Goal: Find specific page/section: Find specific page/section

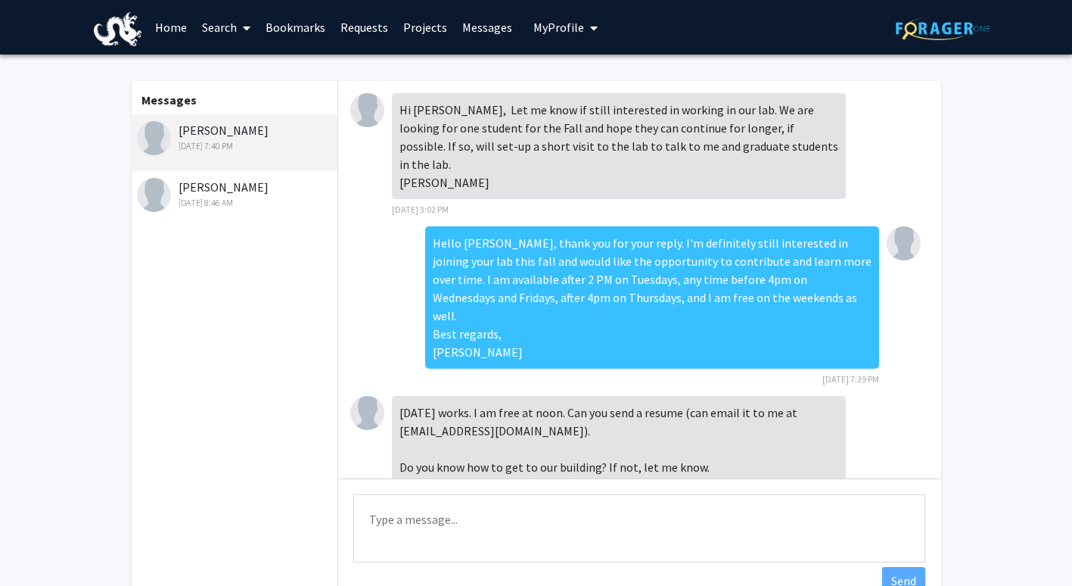
click at [212, 131] on div "[PERSON_NAME] [DATE] 7:40 PM" at bounding box center [236, 137] width 198 height 32
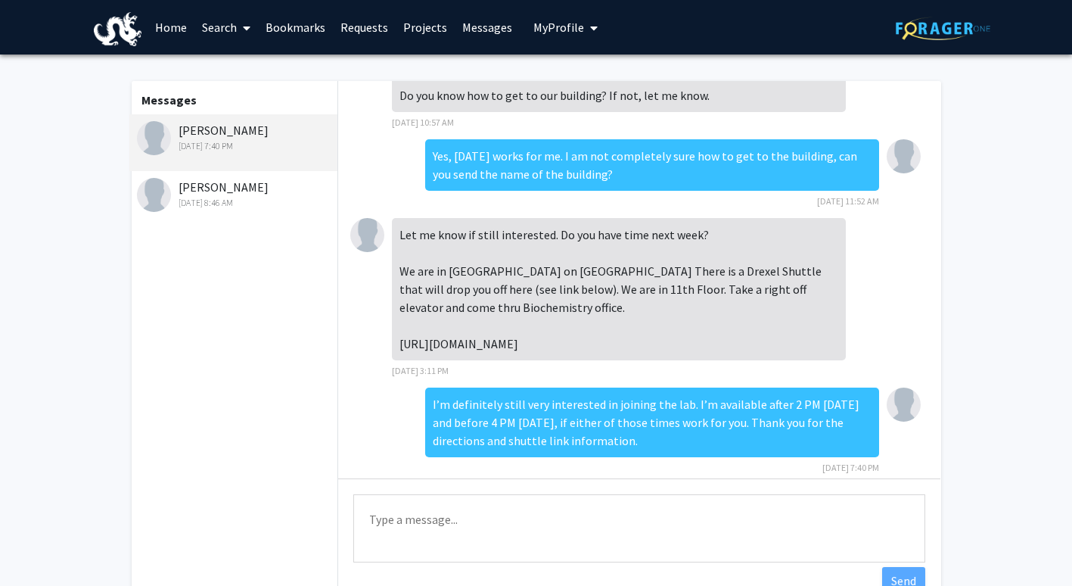
click at [214, 26] on link "Search" at bounding box center [227, 27] width 64 height 53
click at [238, 73] on span "Faculty/Staff" at bounding box center [250, 69] width 111 height 30
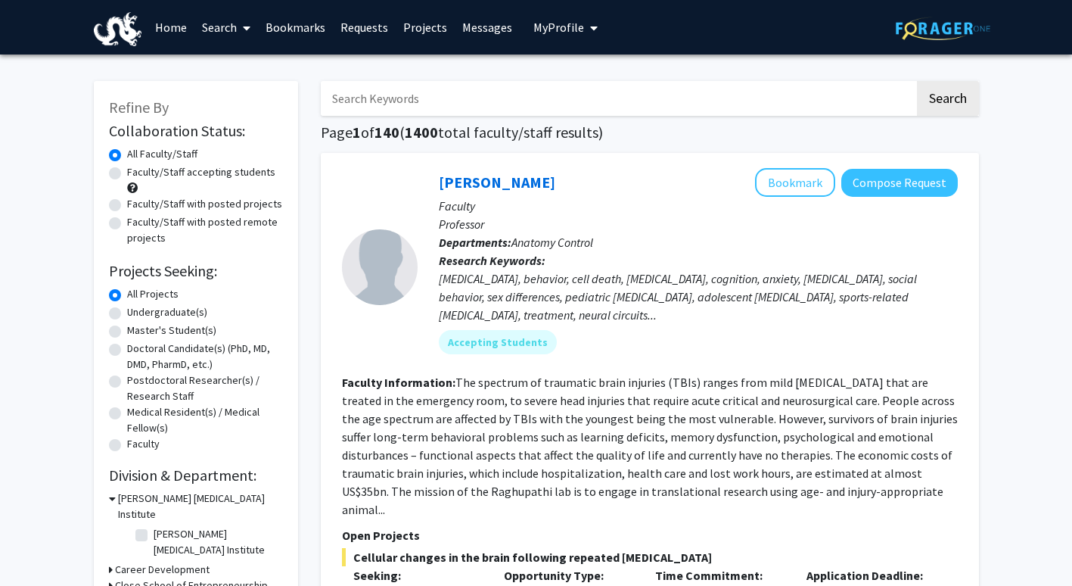
click at [425, 97] on input "Search Keywords" at bounding box center [618, 98] width 594 height 35
type input "[PERSON_NAME]"
click at [917, 81] on button "Search" at bounding box center [948, 98] width 62 height 35
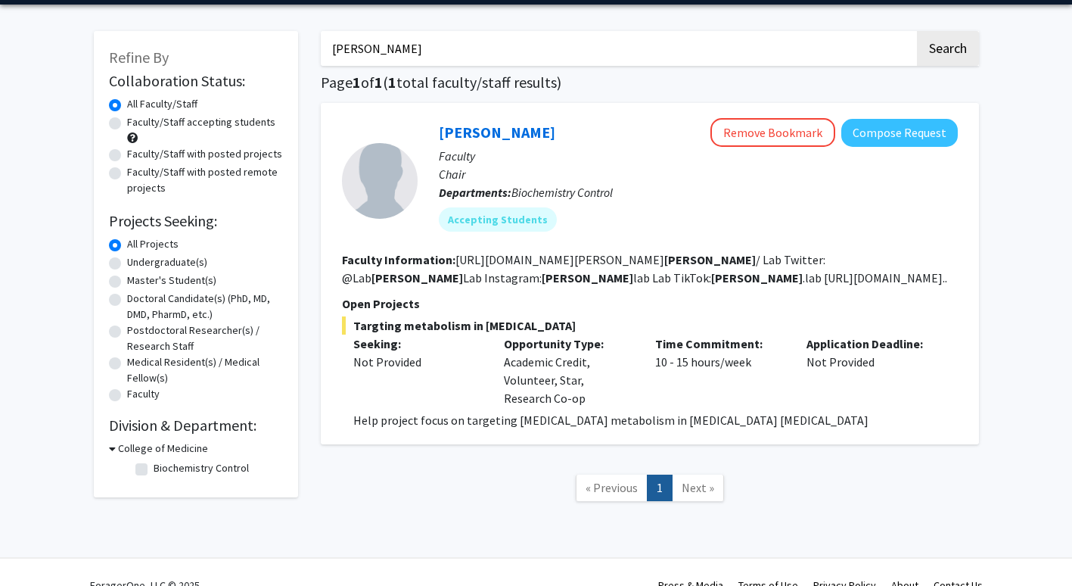
scroll to position [94, 0]
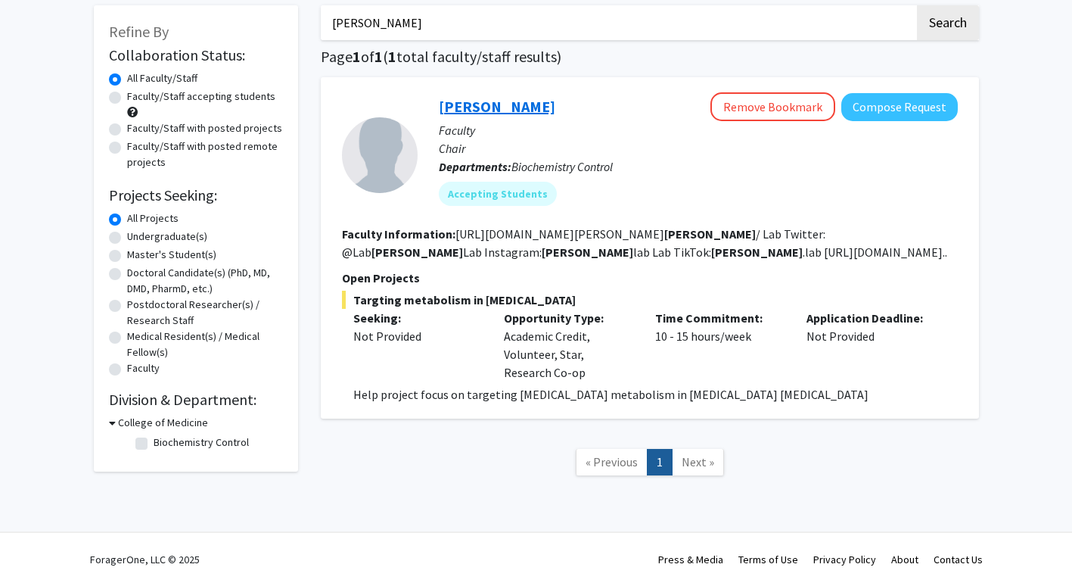
click at [484, 97] on link "[PERSON_NAME]" at bounding box center [497, 106] width 117 height 19
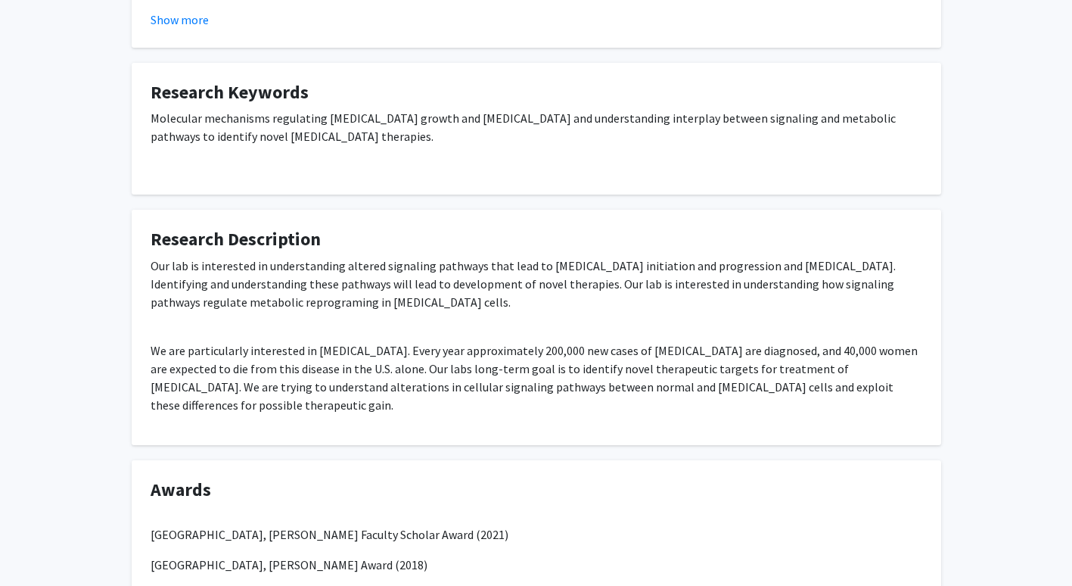
scroll to position [692, 0]
